Goal: Information Seeking & Learning: Learn about a topic

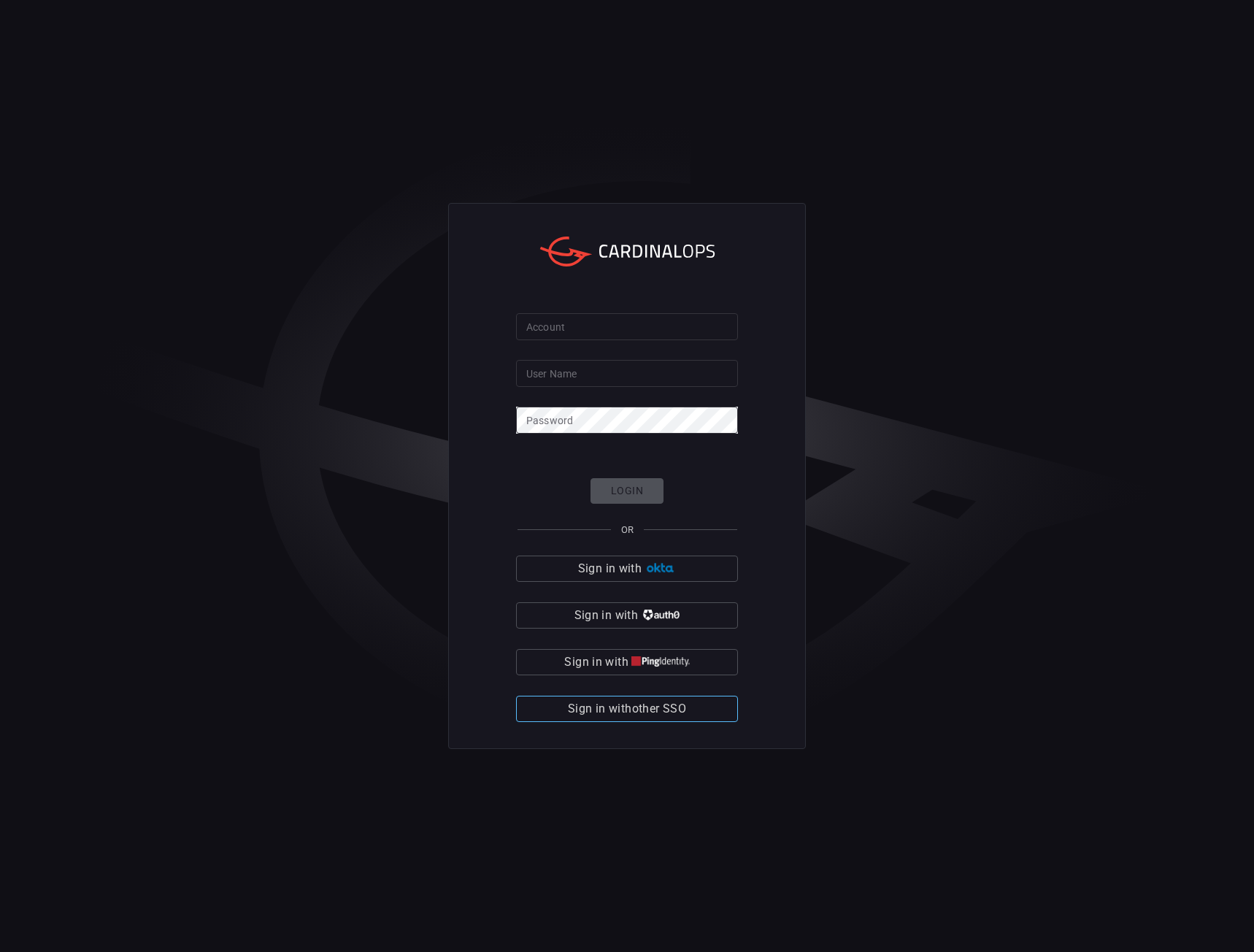
click at [636, 703] on span "Sign in with other SSO" at bounding box center [627, 708] width 118 height 20
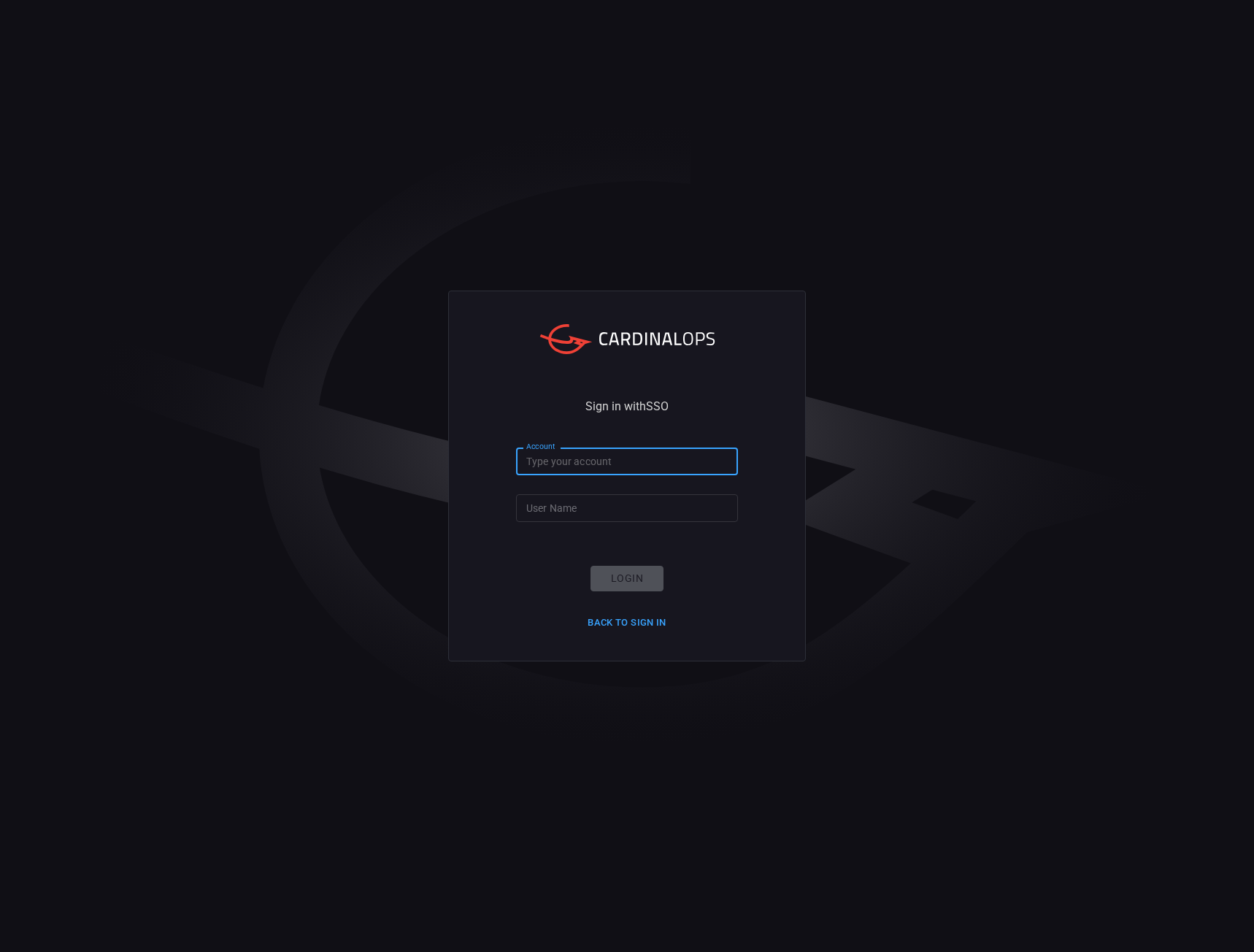
click at [586, 467] on input "Account" at bounding box center [627, 461] width 222 height 27
type input "Nokia"
click at [586, 498] on input "User Name" at bounding box center [627, 508] width 222 height 27
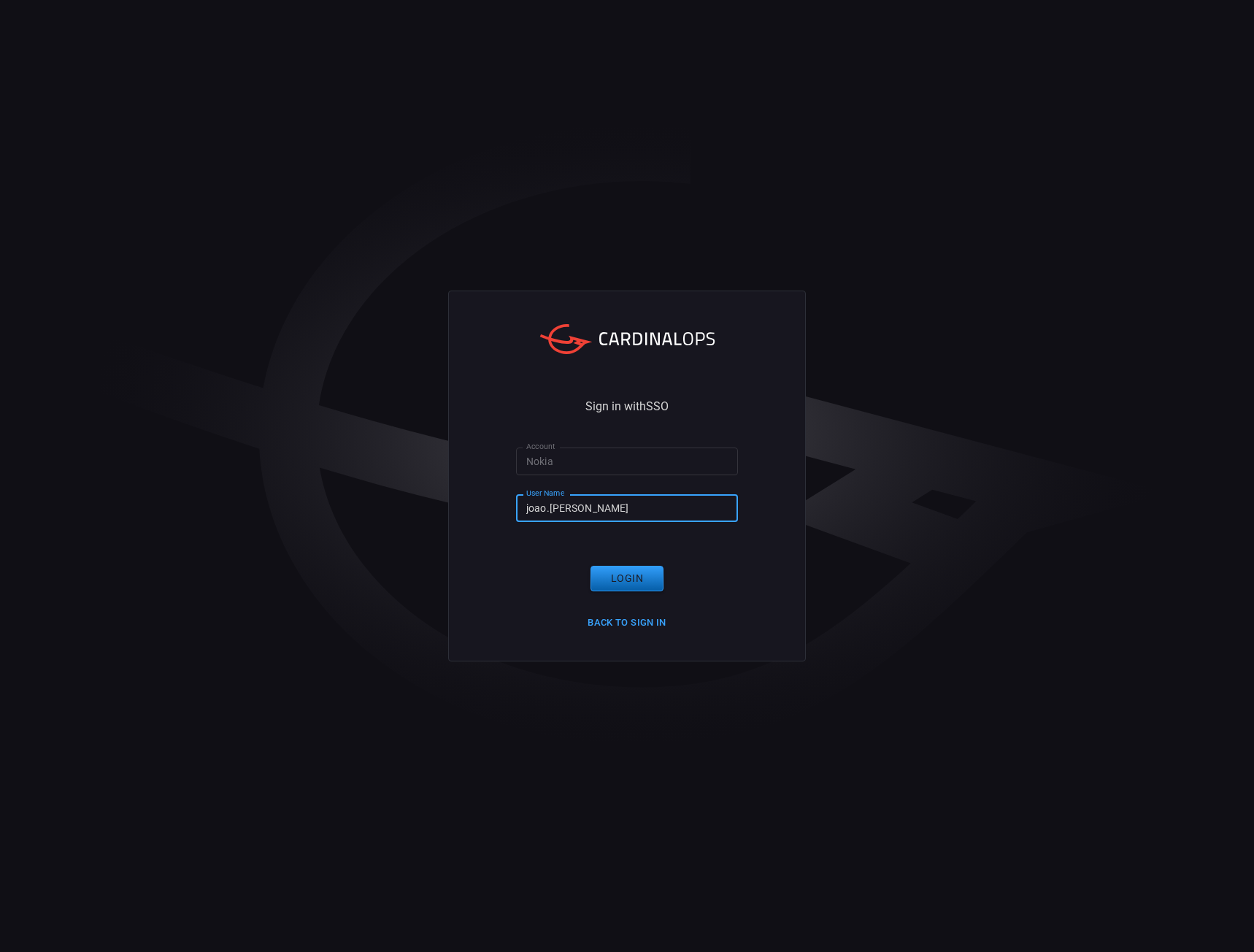
type input "joao.[PERSON_NAME]"
click at [623, 575] on button "Login" at bounding box center [627, 578] width 73 height 25
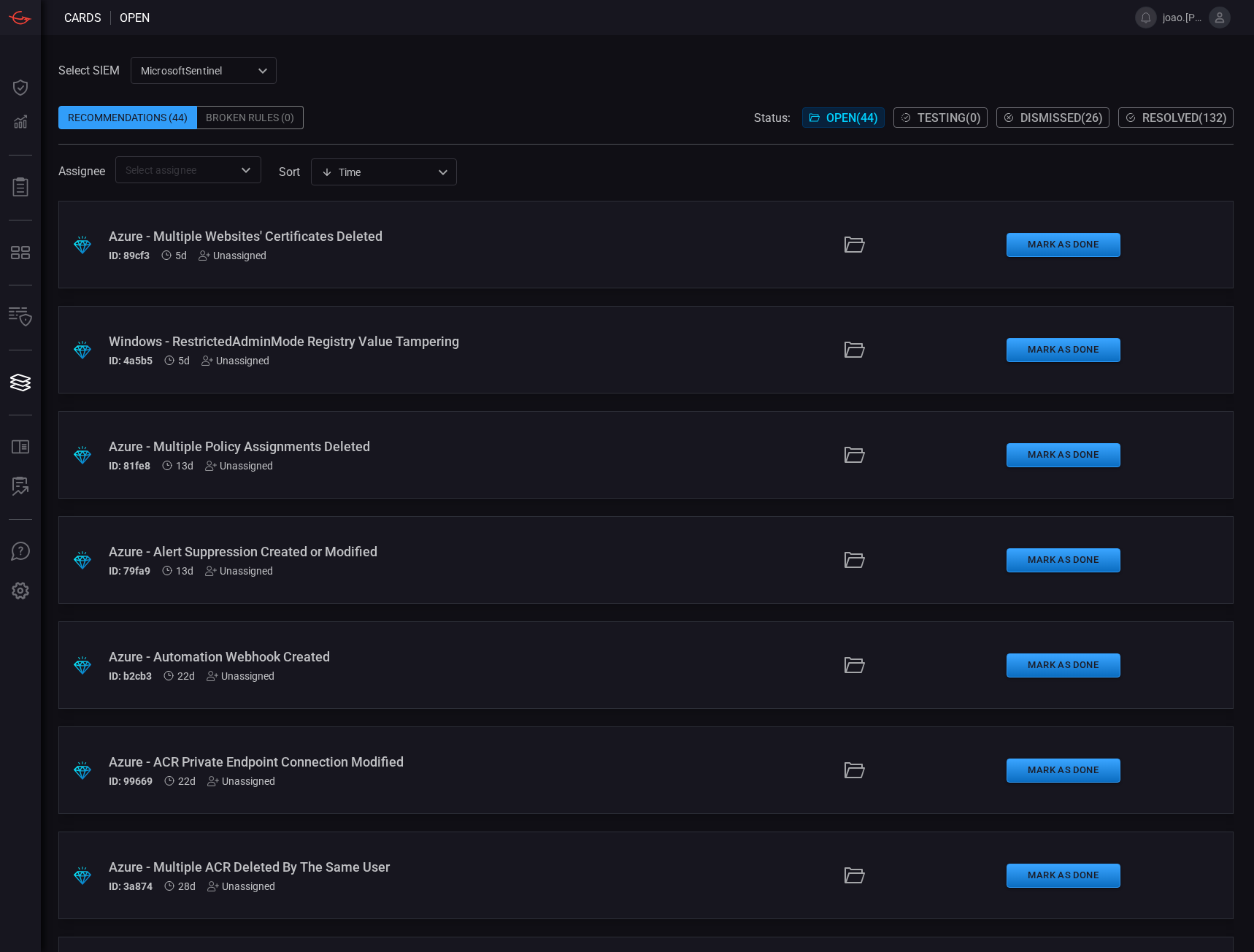
click at [255, 346] on div "Windows - RestrictedAdminMode Registry Value Tampering" at bounding box center [299, 342] width 380 height 16
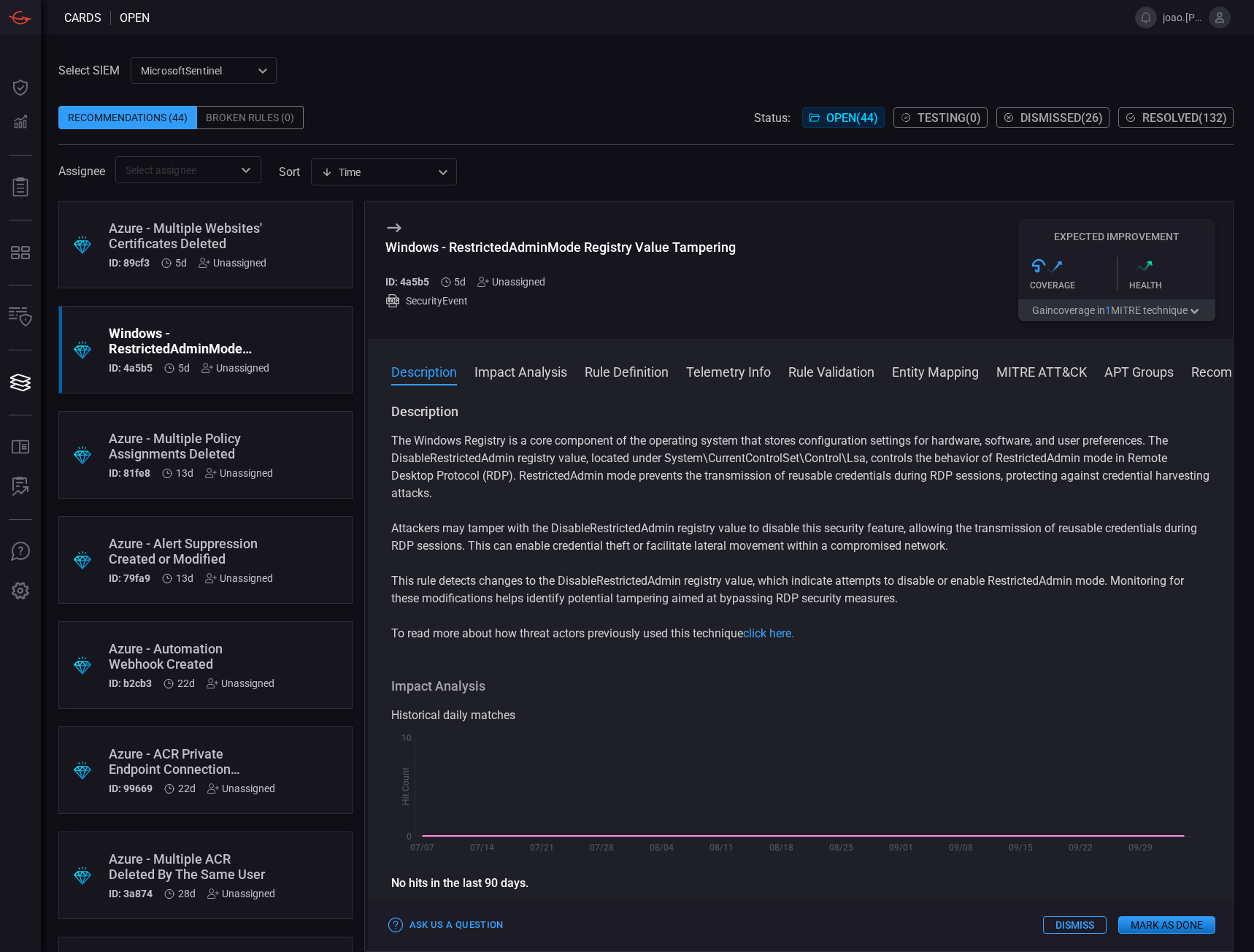
click at [422, 281] on h5 "ID: 4a5b5" at bounding box center [407, 281] width 44 height 12
copy h5 "4a5b5"
drag, startPoint x: 742, startPoint y: 249, endPoint x: 379, endPoint y: 241, distance: 363.1
click at [379, 244] on div "Windows - RestrictedAdminMode Registry Value Tampering ID: 4a5b5 5d Unassigned …" at bounding box center [801, 270] width 866 height 137
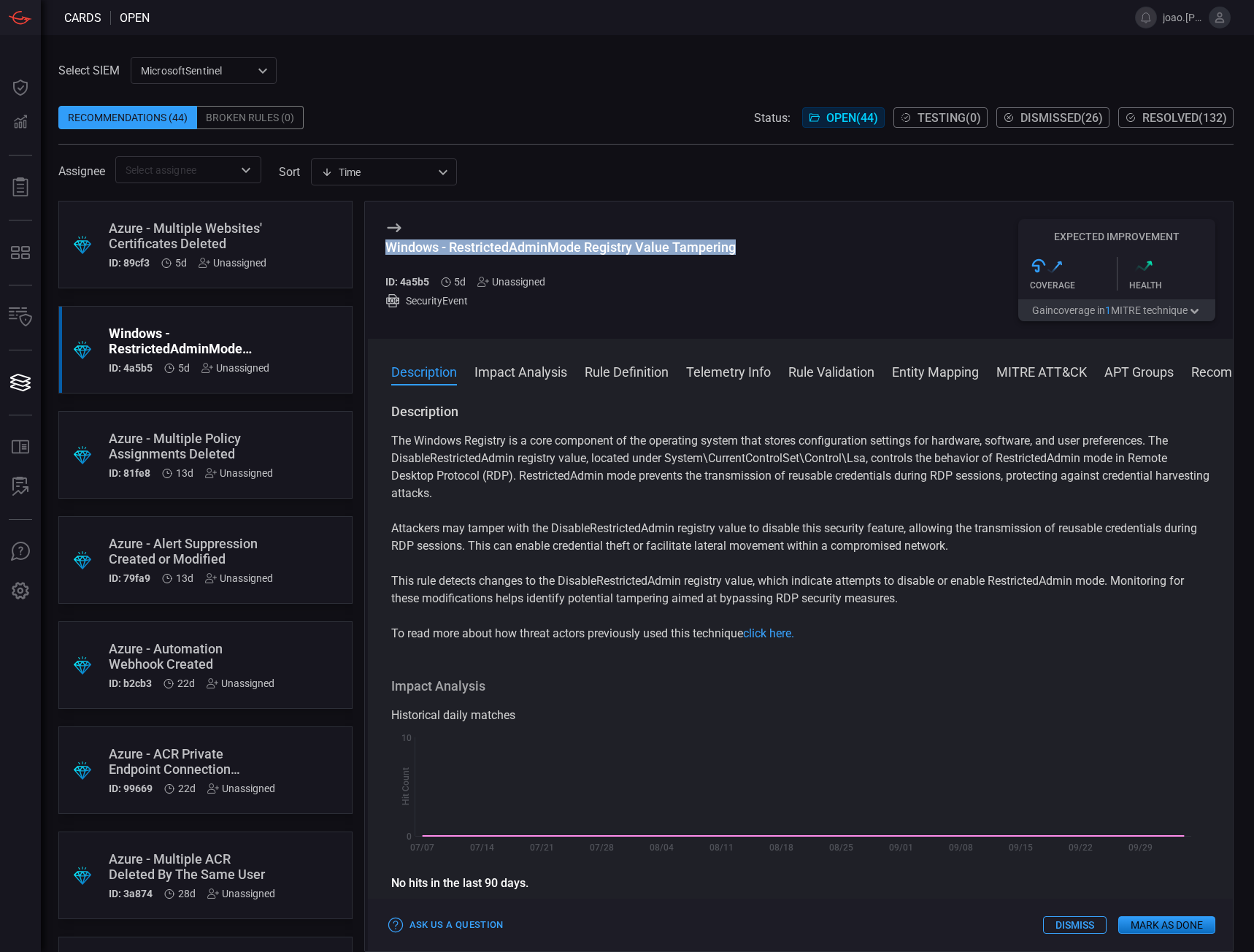
copy div "Windows - RestrictedAdminMode Registry Value Tampering"
click at [629, 369] on button "Rule Definition" at bounding box center [627, 371] width 84 height 17
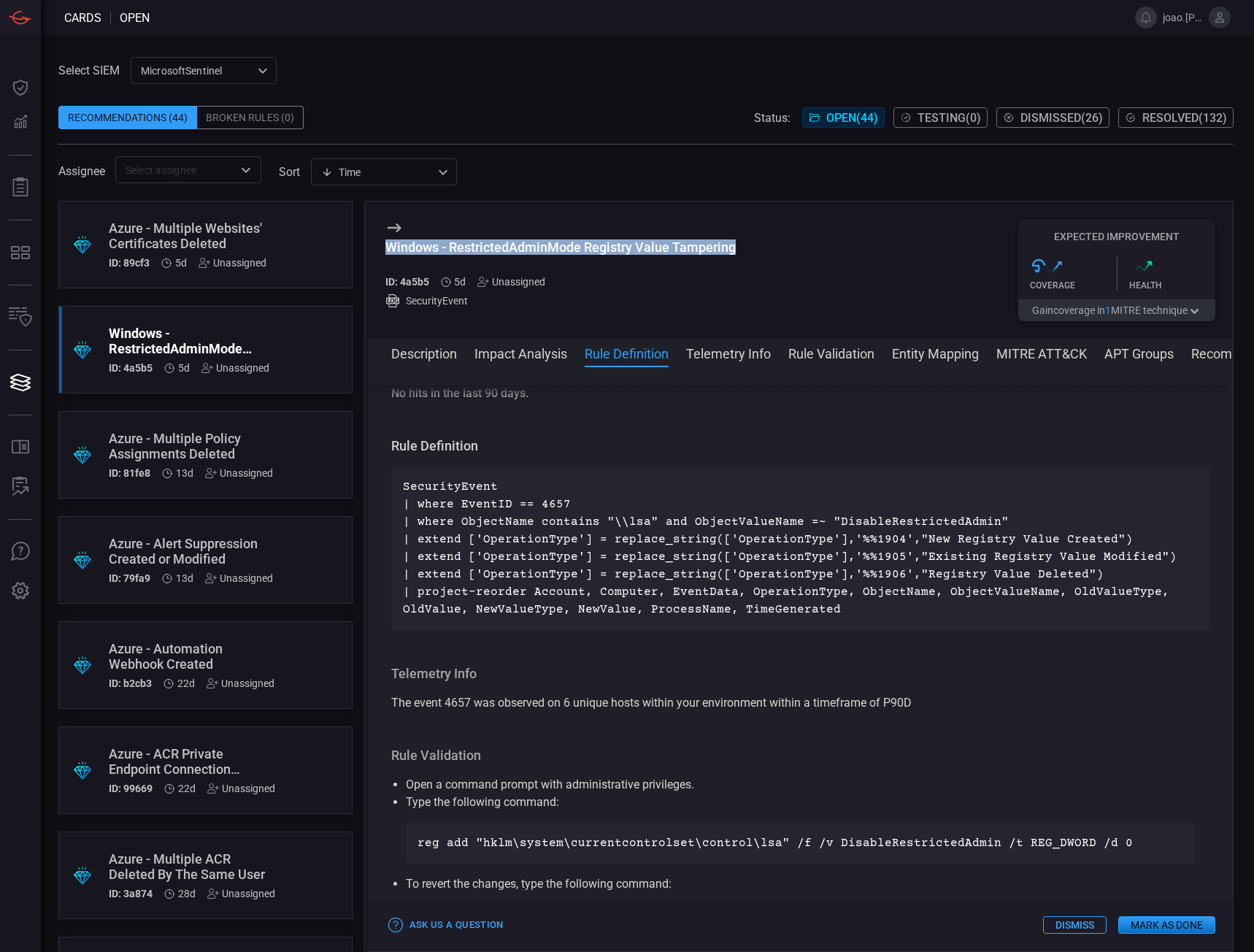
scroll to position [509, 0]
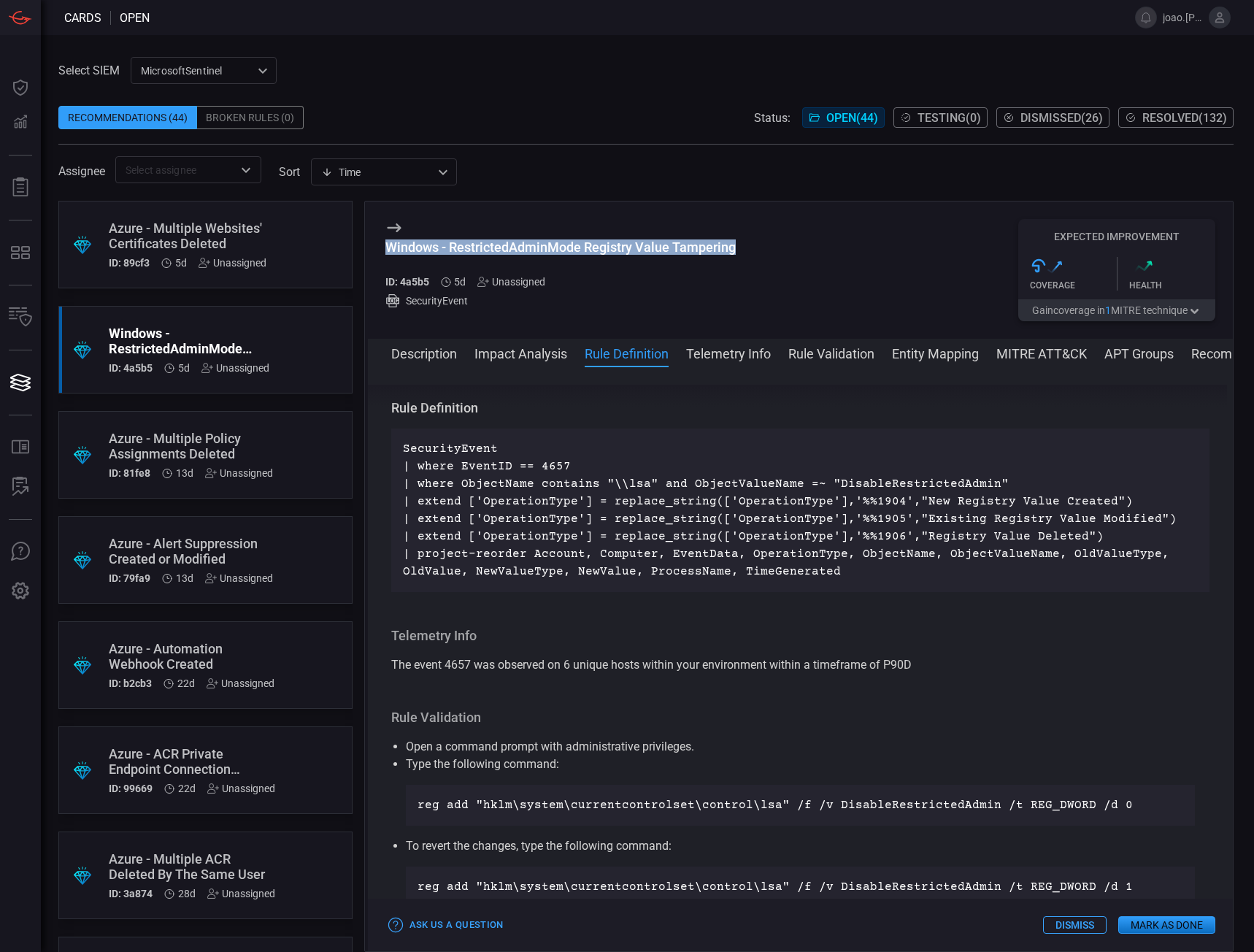
click at [442, 349] on button "Description" at bounding box center [424, 352] width 66 height 17
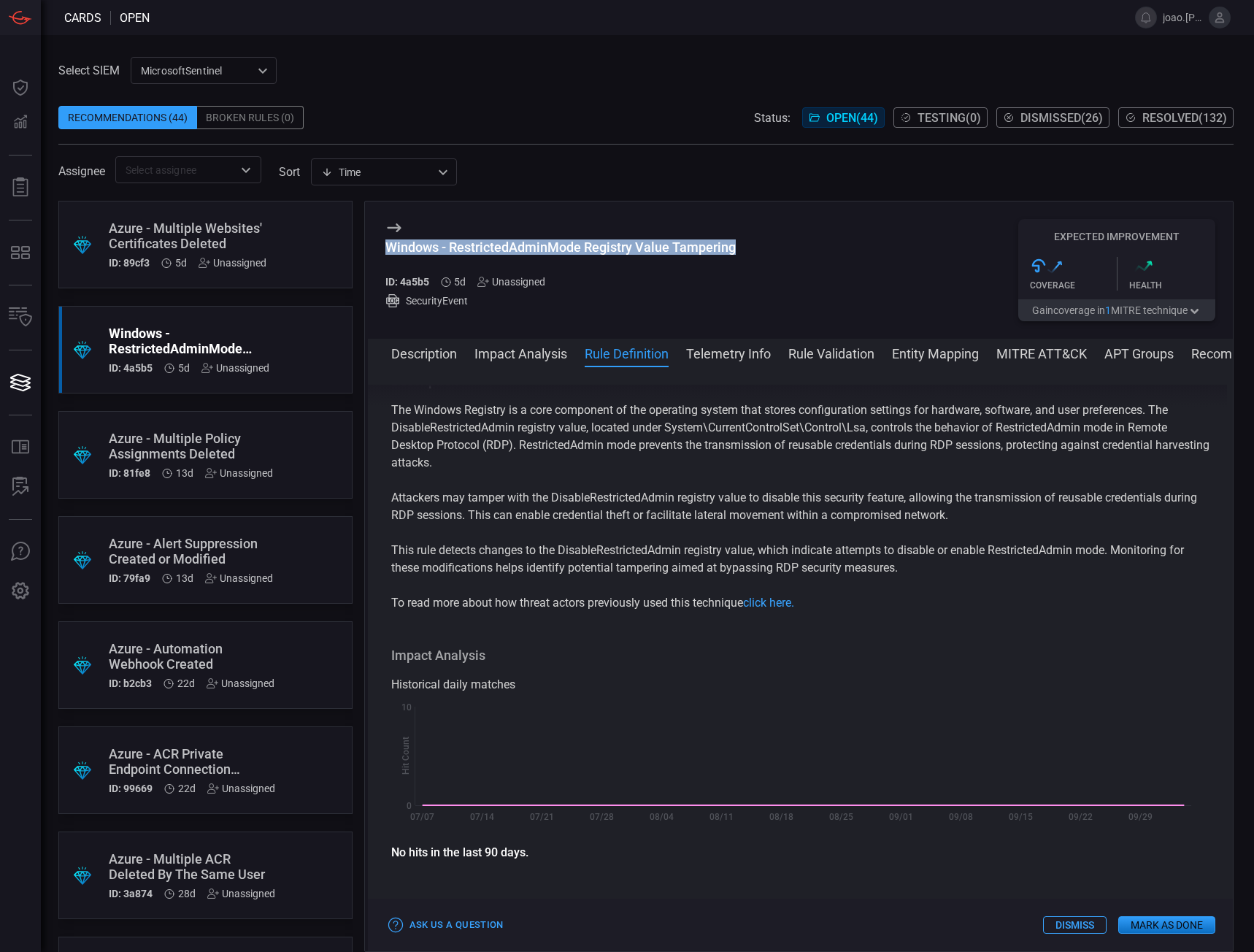
scroll to position [0, 0]
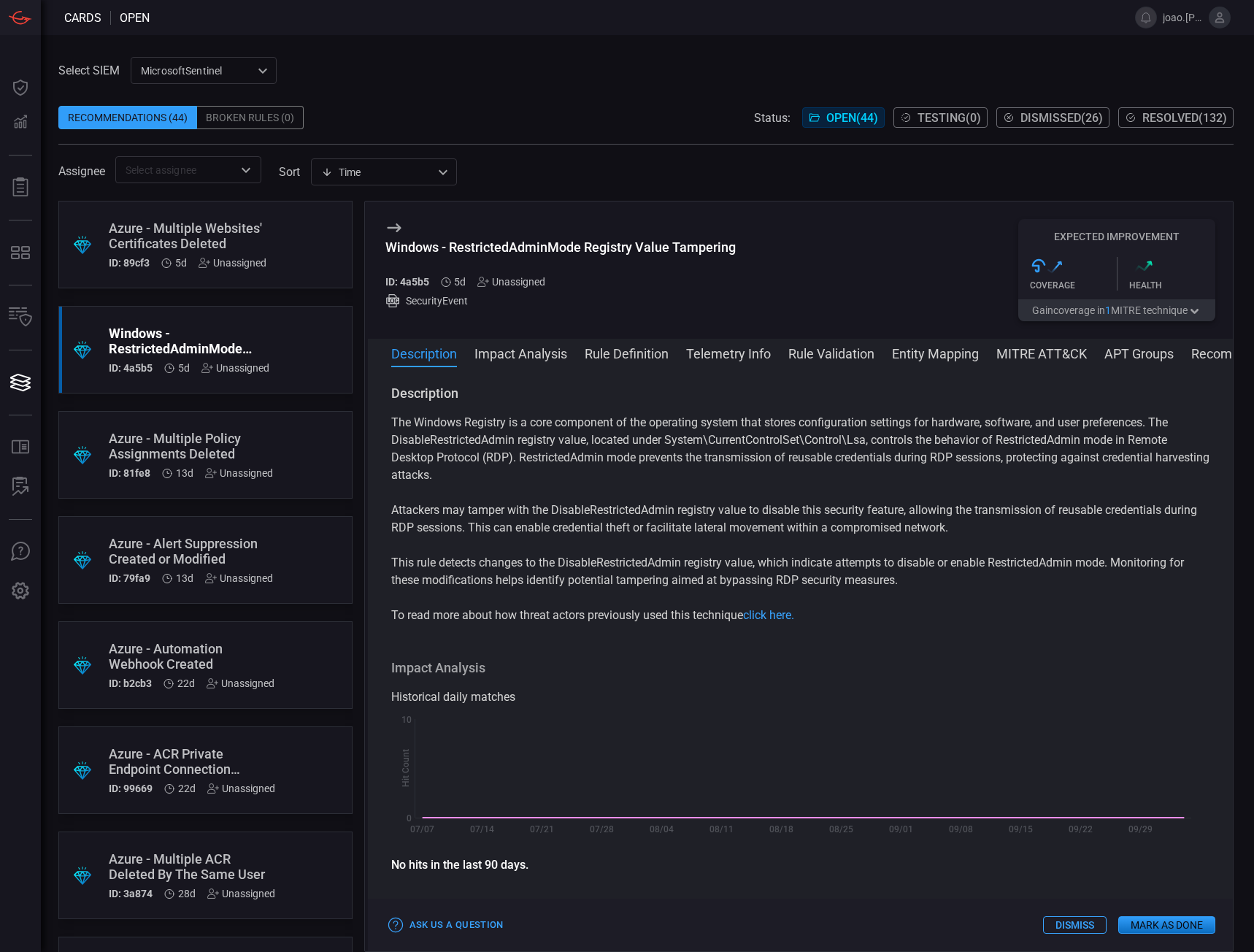
click at [276, 238] on div ".suggested_cards_icon{fill:url(#suggested_cards_icon);} Azure - Multiple Websit…" at bounding box center [205, 245] width 294 height 87
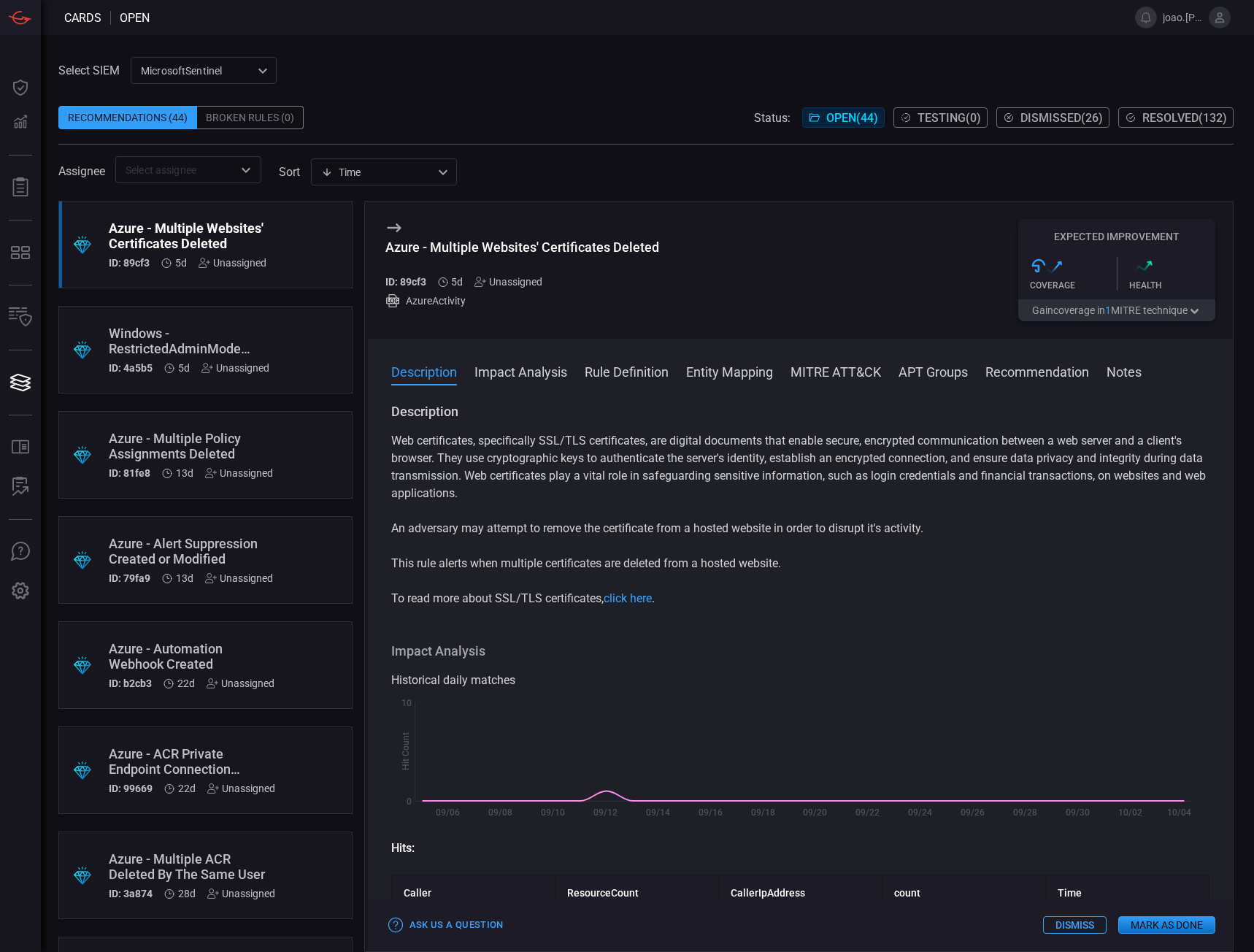
click at [420, 280] on h5 "ID: 89cf3" at bounding box center [406, 281] width 41 height 12
copy h5 "89cf3"
drag, startPoint x: 667, startPoint y: 246, endPoint x: 382, endPoint y: 244, distance: 285.0
click at [382, 244] on div "Azure - Multiple Websites' Certificates Deleted ID: 89cf3 5d Unassigned AzureAc…" at bounding box center [801, 270] width 866 height 137
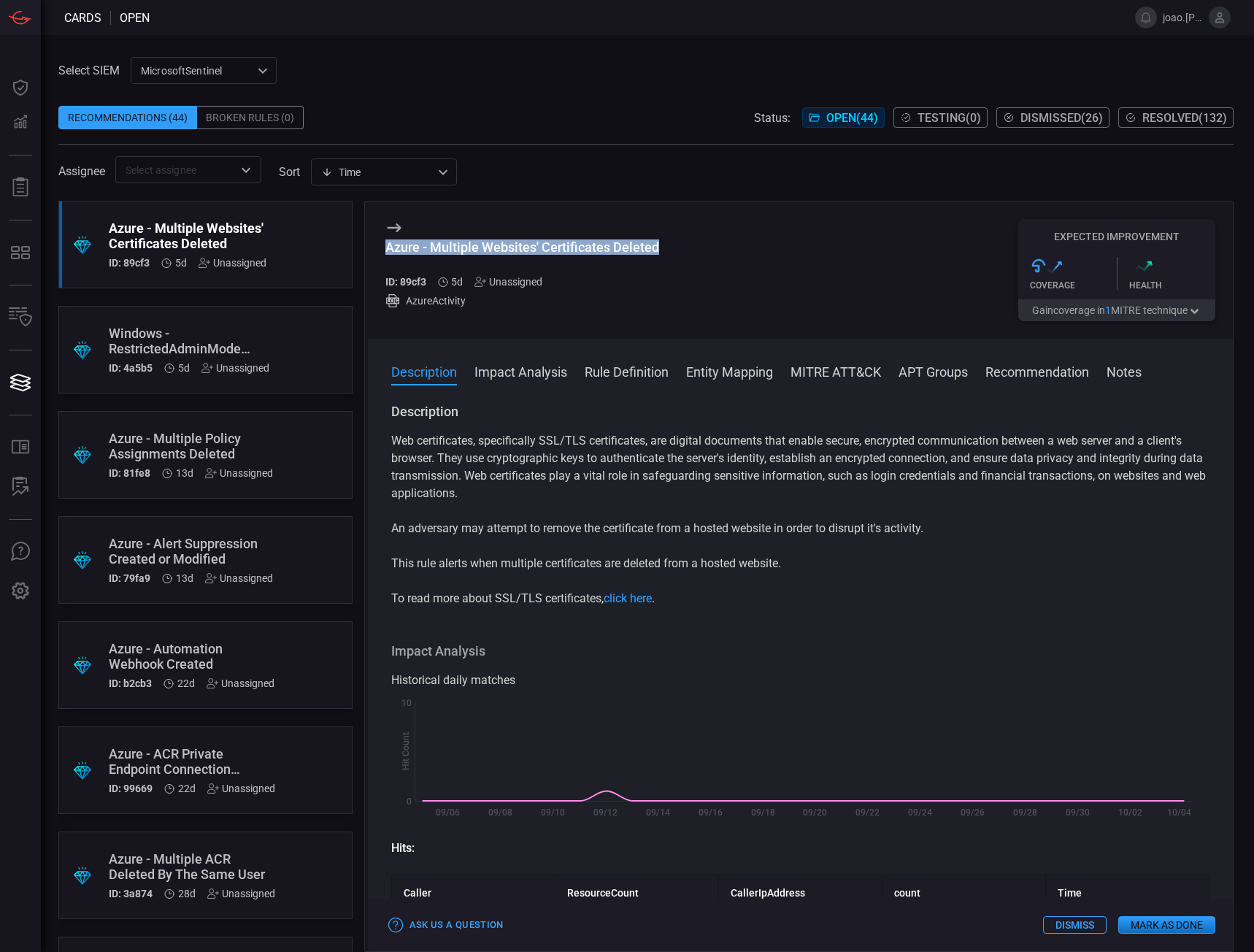
copy div "Azure - Multiple Websites' Certificates Deleted"
